Goal: Task Accomplishment & Management: Manage account settings

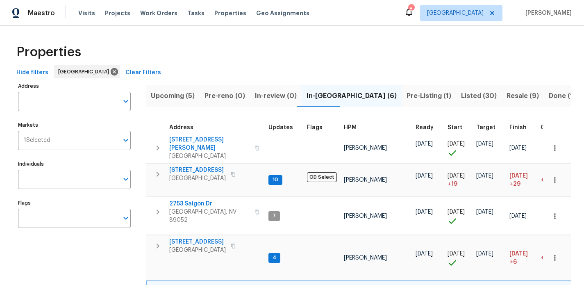
scroll to position [0, 7]
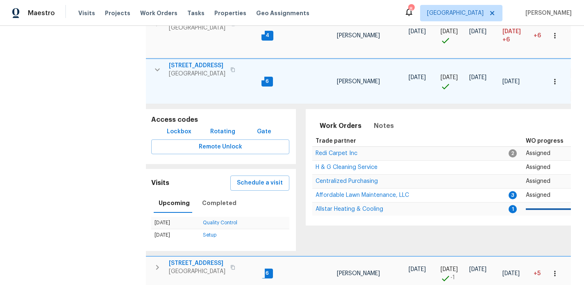
click at [155, 68] on icon "button" at bounding box center [157, 69] width 5 height 3
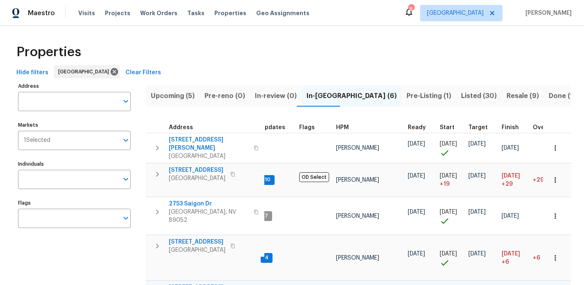
scroll to position [0, 0]
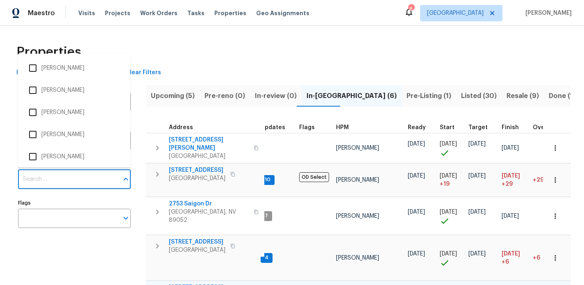
click at [72, 170] on input "Individuals" at bounding box center [68, 179] width 100 height 19
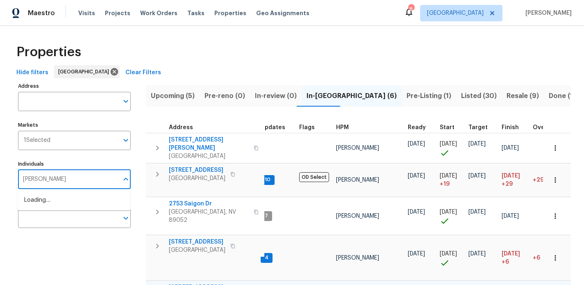
type input "[PERSON_NAME]"
click at [52, 205] on li "[PERSON_NAME]" at bounding box center [74, 204] width 100 height 17
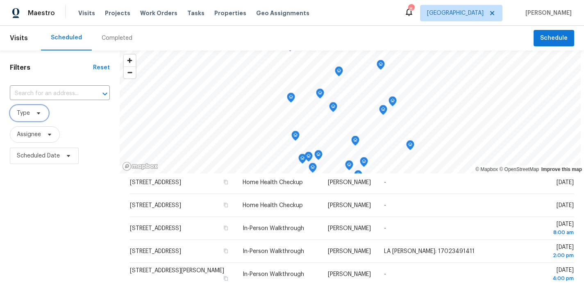
click at [33, 116] on span at bounding box center [37, 113] width 9 height 7
click at [57, 182] on div "Filters Reset ​ Type Assignee Scheduled Date" at bounding box center [60, 225] width 120 height 351
click at [41, 157] on span "Scheduled Date" at bounding box center [38, 156] width 43 height 8
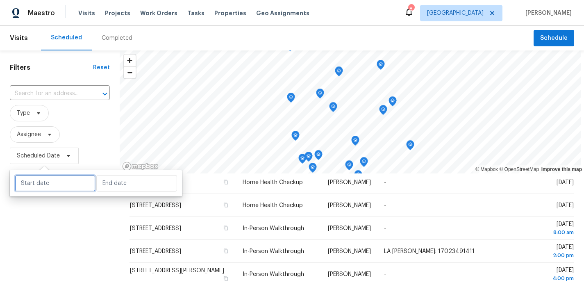
select select "8"
select select "2025"
select select "9"
select select "2025"
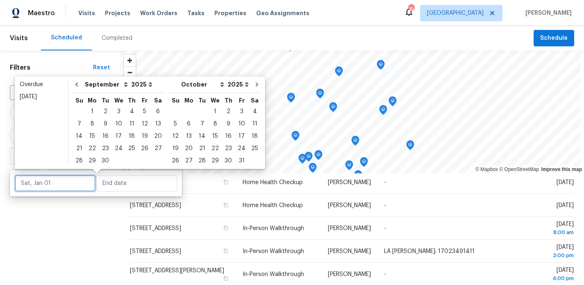
click at [45, 178] on input "text" at bounding box center [55, 183] width 81 height 16
click at [222, 109] on div "2" at bounding box center [228, 111] width 13 height 11
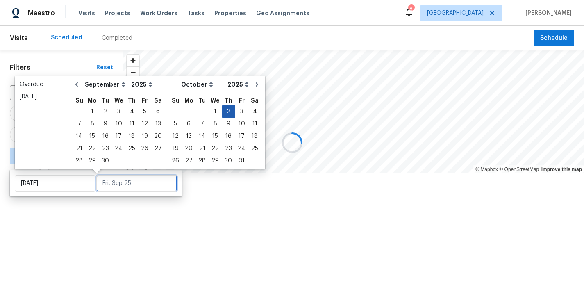
type input "[DATE]"
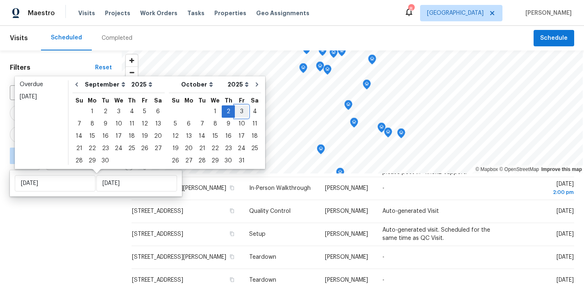
click at [235, 110] on div "3" at bounding box center [242, 111] width 14 height 11
type input "[DATE]"
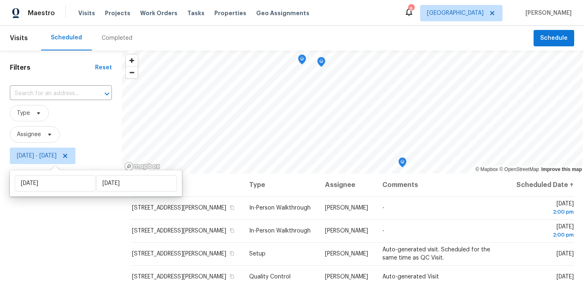
click at [56, 223] on div "Filters Reset ​ Type Assignee [DATE] - [DATE]" at bounding box center [61, 225] width 122 height 351
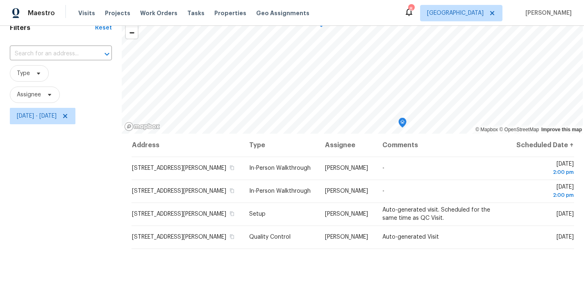
scroll to position [39, 0]
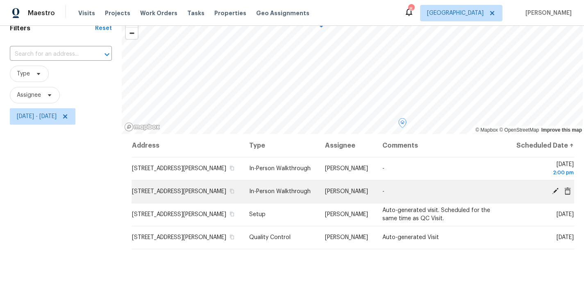
click at [556, 194] on icon at bounding box center [555, 191] width 7 height 7
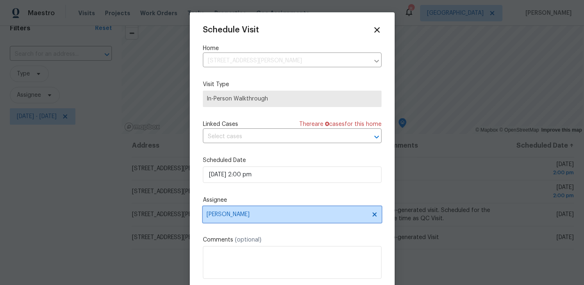
click at [375, 215] on icon at bounding box center [374, 214] width 4 height 4
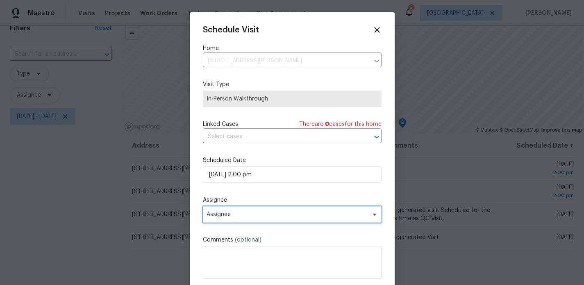
click at [335, 214] on span "Assignee" at bounding box center [287, 214] width 161 height 7
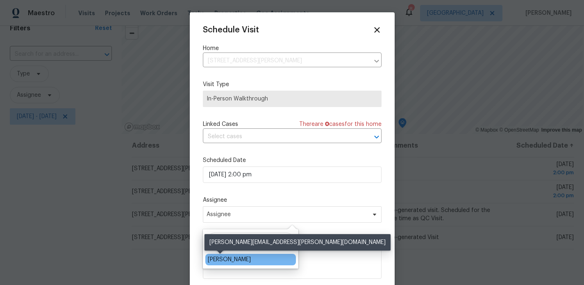
type input "orti"
click at [222, 259] on div "[PERSON_NAME]" at bounding box center [229, 259] width 43 height 8
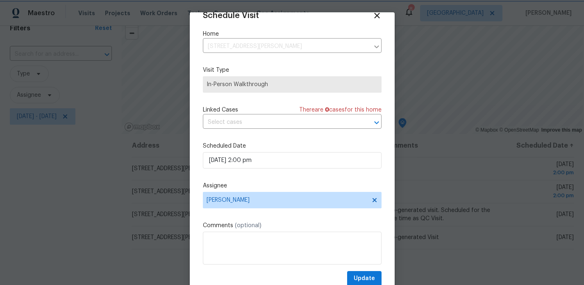
scroll to position [14, 0]
click at [361, 278] on span "Update" at bounding box center [364, 278] width 21 height 10
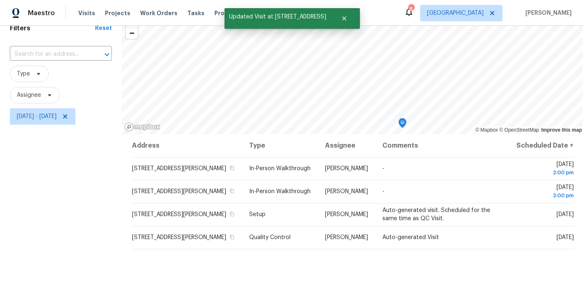
click at [61, 176] on div "Filters Reset ​ Type Assignee [DATE] - [DATE]" at bounding box center [61, 186] width 122 height 351
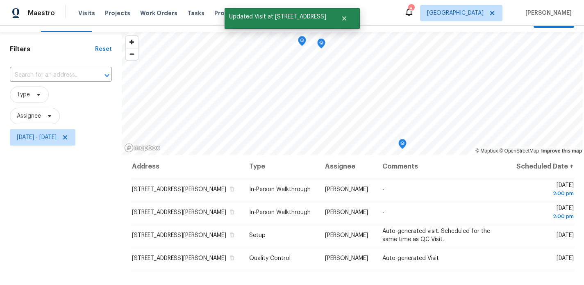
scroll to position [16, 0]
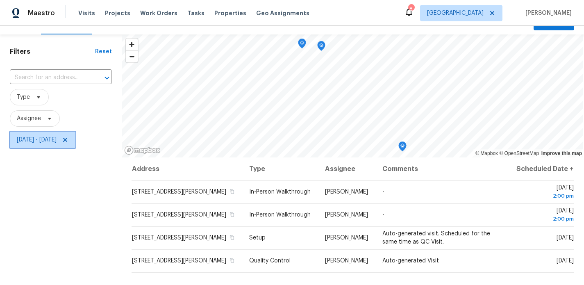
click at [68, 141] on icon at bounding box center [65, 140] width 7 height 7
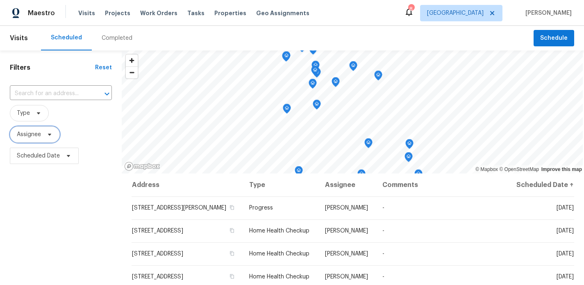
click at [43, 133] on span "Assignee" at bounding box center [35, 134] width 50 height 16
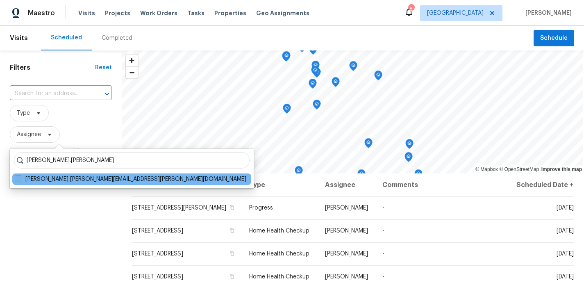
type input "[PERSON_NAME].[PERSON_NAME]"
click at [18, 178] on span at bounding box center [18, 178] width 7 height 7
click at [18, 178] on input "[PERSON_NAME] [PERSON_NAME][EMAIL_ADDRESS][PERSON_NAME][DOMAIN_NAME]" at bounding box center [17, 177] width 5 height 5
checkbox input "true"
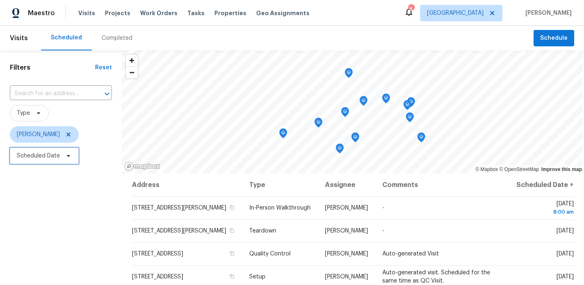
click at [36, 158] on span "Scheduled Date" at bounding box center [38, 156] width 43 height 8
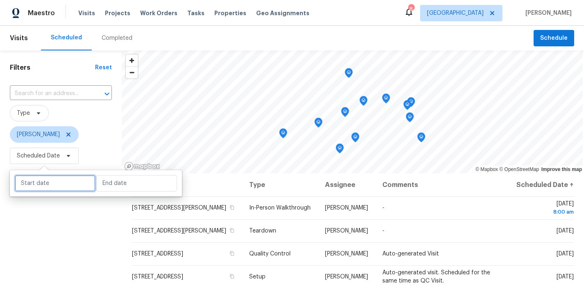
click at [47, 184] on input "text" at bounding box center [55, 183] width 81 height 16
select select "8"
select select "2025"
select select "9"
select select "2025"
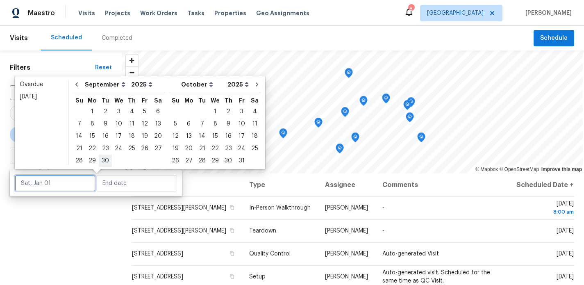
type input "[DATE]"
click at [72, 229] on div "Filters Reset ​ Type [PERSON_NAME] Scheduled Date" at bounding box center [61, 225] width 122 height 351
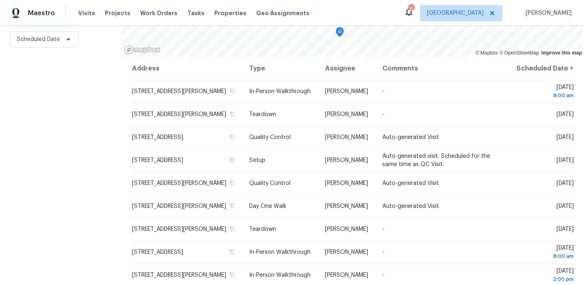
scroll to position [116, 0]
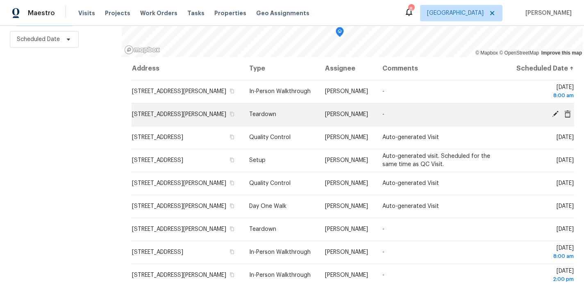
click at [555, 117] on icon at bounding box center [555, 114] width 7 height 7
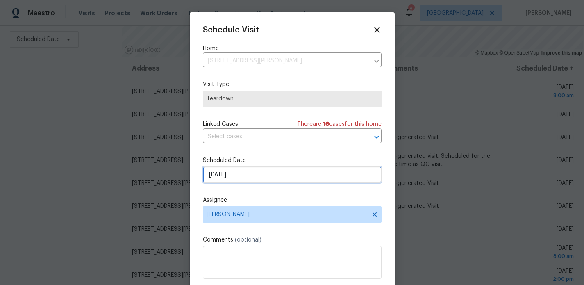
click at [258, 175] on input "[DATE]" at bounding box center [292, 174] width 179 height 16
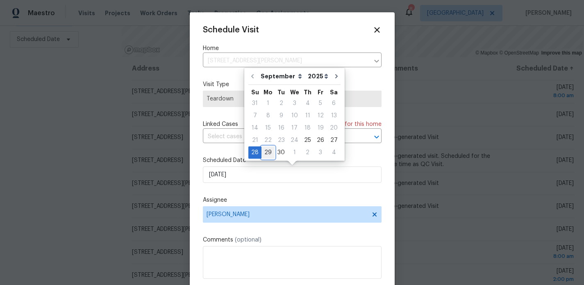
click at [269, 154] on div "29" at bounding box center [268, 152] width 13 height 11
type input "[DATE]"
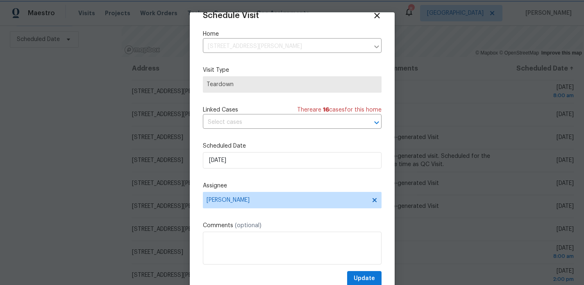
scroll to position [14, 0]
click at [357, 277] on span "Update" at bounding box center [364, 278] width 21 height 10
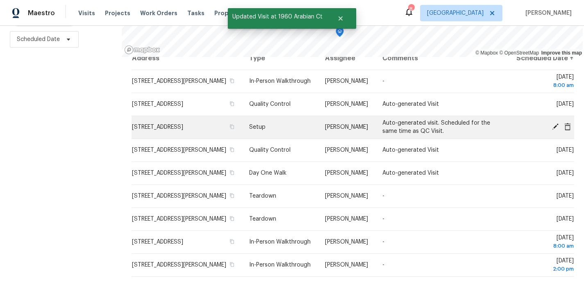
scroll to position [13, 0]
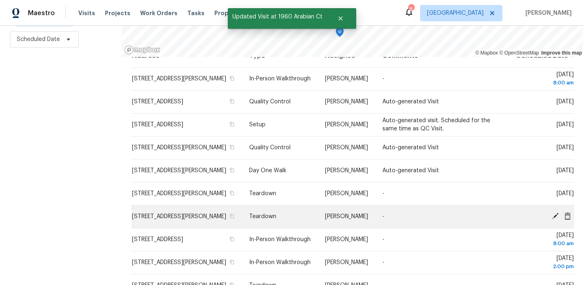
click at [556, 220] on icon at bounding box center [555, 215] width 7 height 7
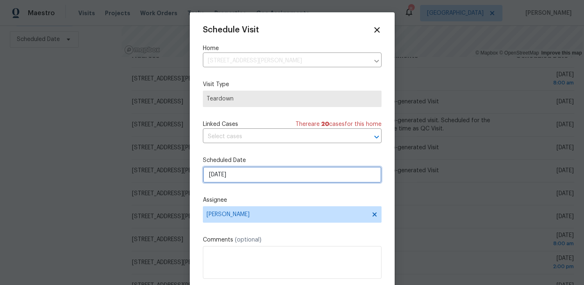
click at [262, 175] on input "[DATE]" at bounding box center [292, 174] width 179 height 16
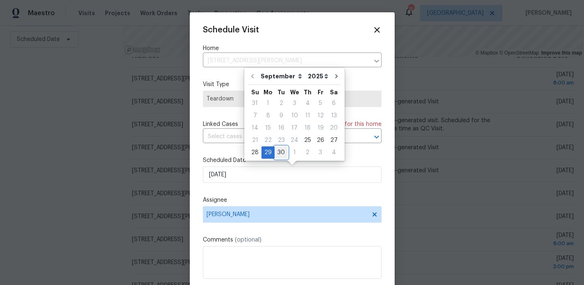
click at [276, 150] on div "30" at bounding box center [281, 152] width 13 height 11
type input "[DATE]"
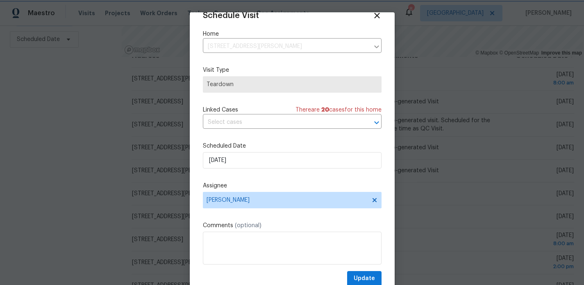
scroll to position [14, 0]
click at [360, 275] on span "Update" at bounding box center [364, 278] width 21 height 10
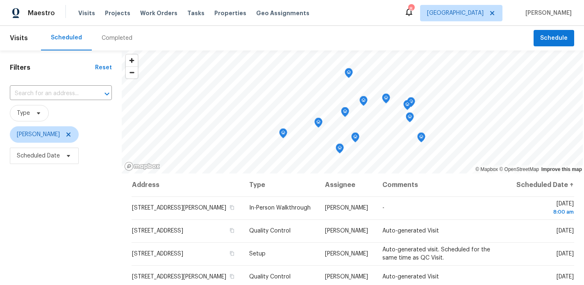
scroll to position [0, 0]
click at [65, 134] on icon at bounding box center [68, 134] width 7 height 7
